Goal: Transaction & Acquisition: Purchase product/service

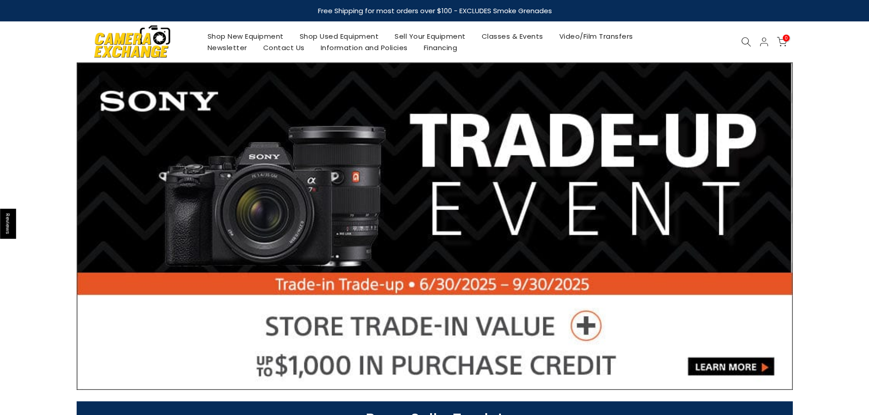
click at [750, 43] on icon at bounding box center [746, 42] width 10 height 10
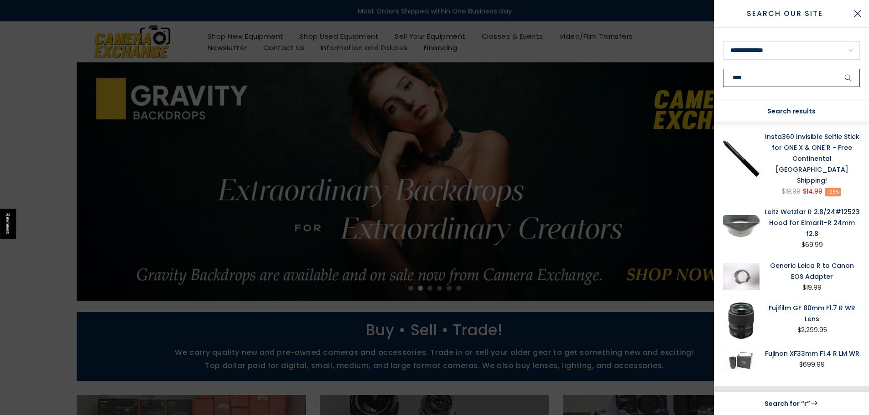
type input "****"
click at [837, 69] on button "submit" at bounding box center [848, 78] width 23 height 18
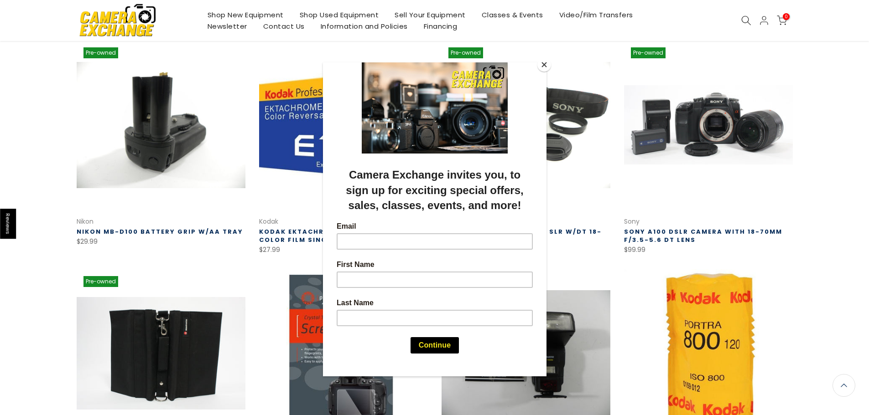
scroll to position [319, 0]
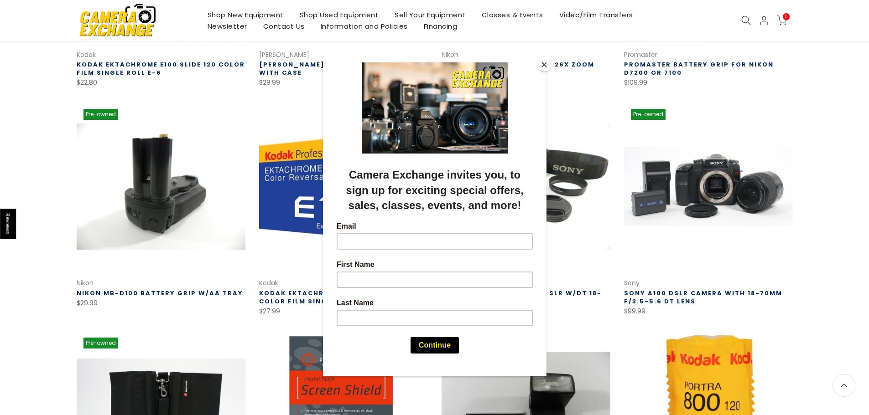
click at [544, 66] on button "Close" at bounding box center [544, 65] width 14 height 14
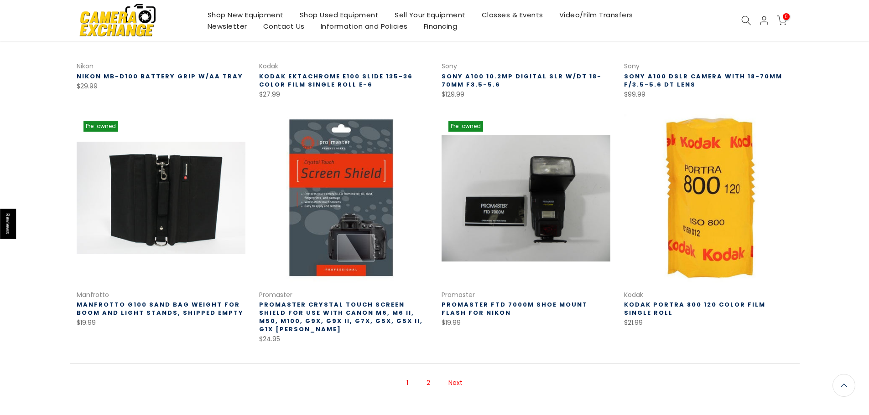
click at [428, 375] on link "2" at bounding box center [428, 383] width 13 height 16
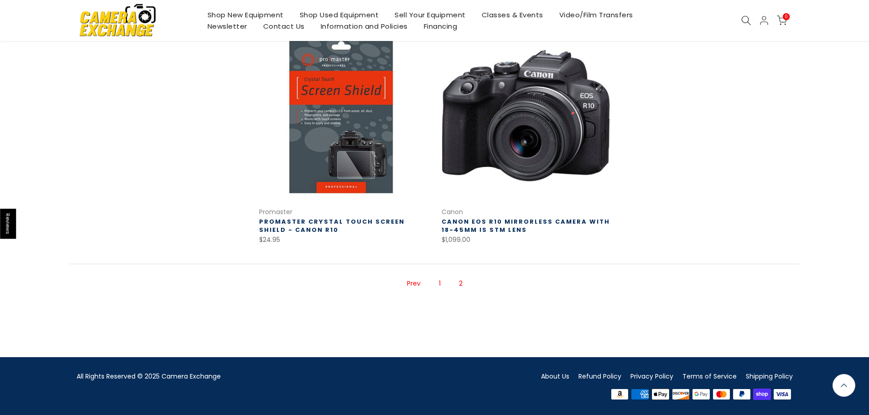
scroll to position [618, 0]
